Goal: Information Seeking & Learning: Check status

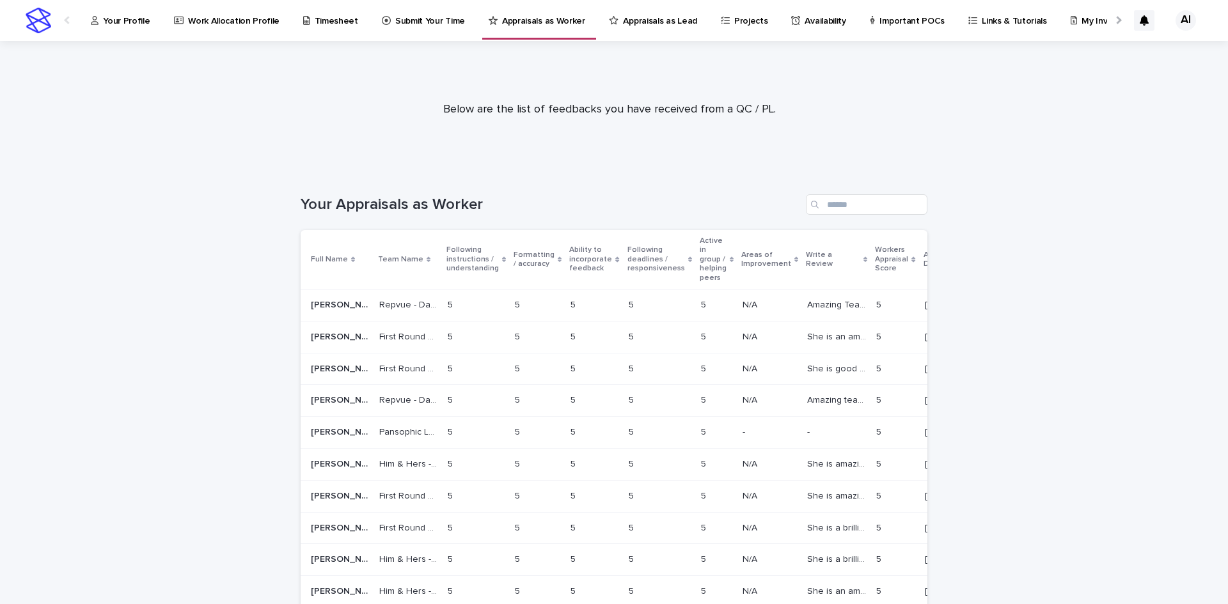
click at [807, 295] on div "Amazing Team Member! Amazing Team Member!" at bounding box center [836, 305] width 59 height 21
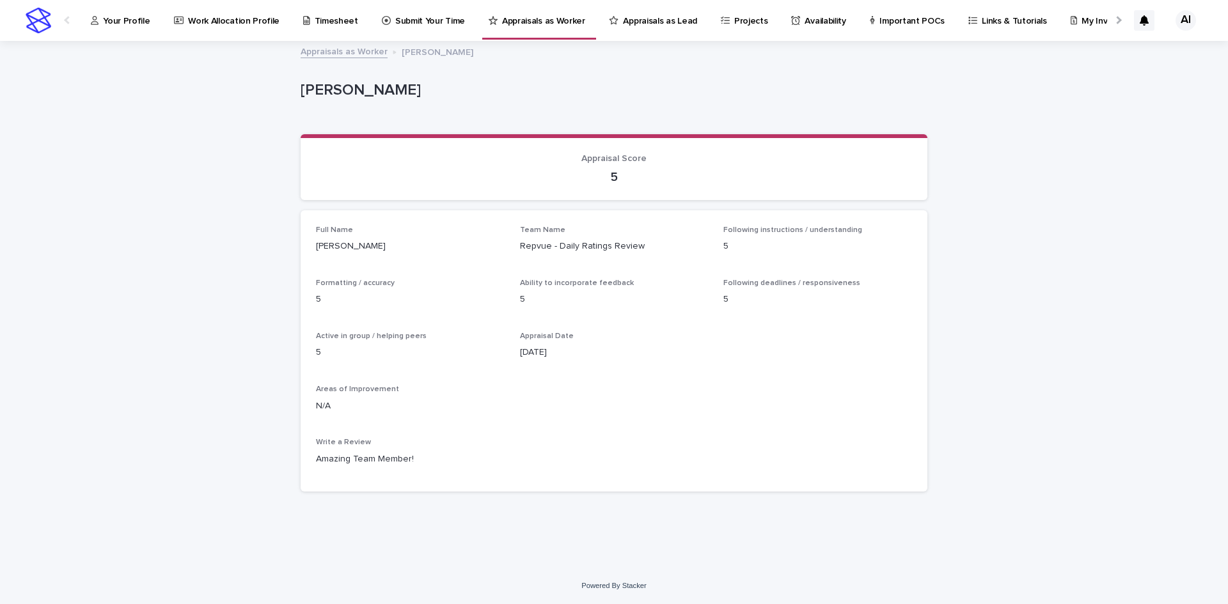
click at [382, 466] on div "Write a Review Amazing Team Member!" at bounding box center [614, 457] width 596 height 38
click at [545, 26] on p "Appraisals as Worker" at bounding box center [543, 13] width 83 height 27
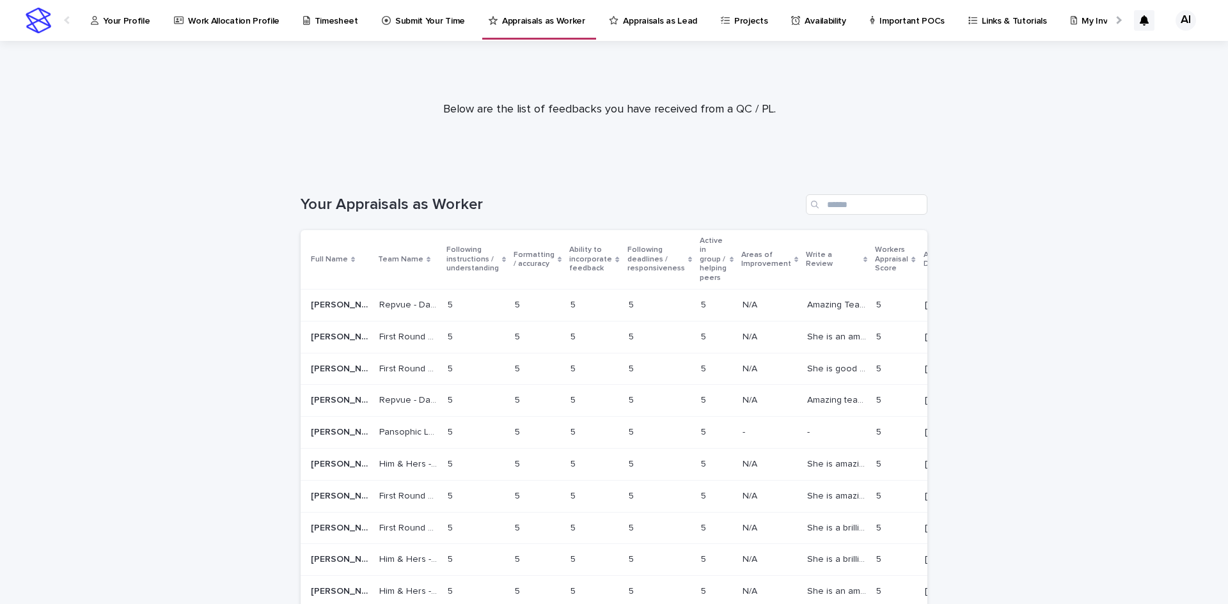
click at [807, 340] on p "She is an amazing team member" at bounding box center [837, 335] width 61 height 13
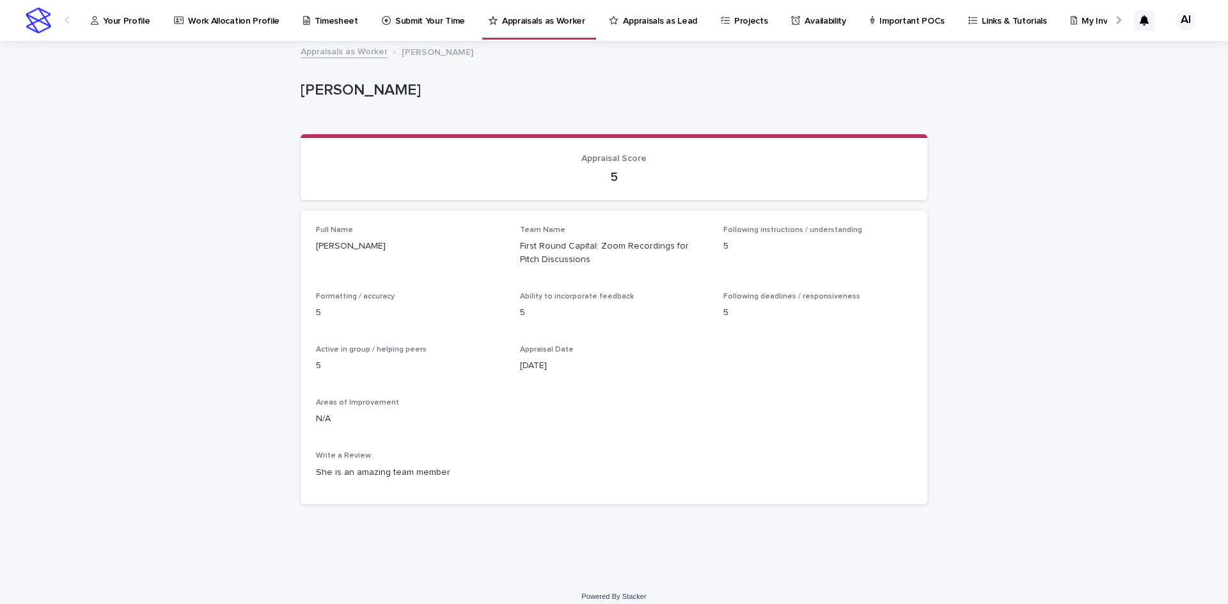
click at [576, 249] on p "First Round Capital: Zoom Recordings for Pitch Discussions" at bounding box center [614, 253] width 189 height 27
click at [615, 434] on div "Areas of Improvement N/A" at bounding box center [614, 417] width 596 height 38
click at [647, 17] on p "Appraisals as Lead" at bounding box center [660, 13] width 74 height 27
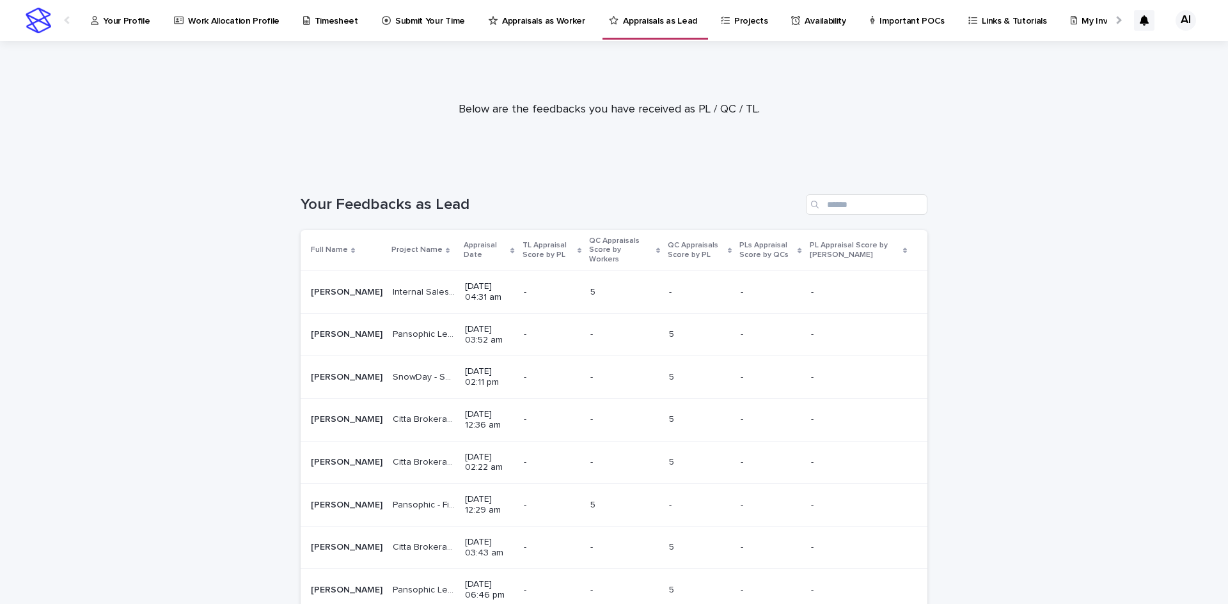
click at [111, 12] on p "Your Profile" at bounding box center [126, 13] width 47 height 27
